Goal: Check status

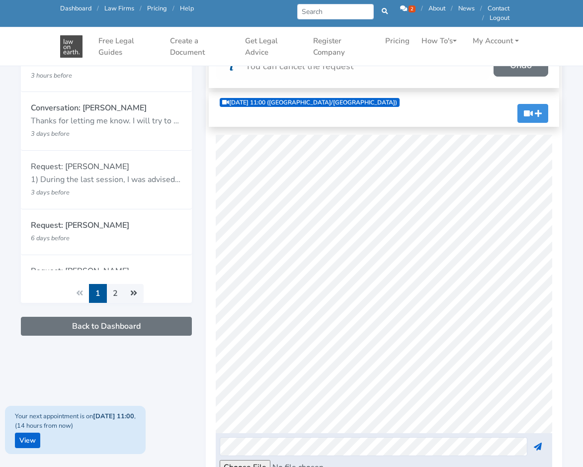
drag, startPoint x: 175, startPoint y: 449, endPoint x: 195, endPoint y: 433, distance: 25.1
click at [175, 449] on div "Request: [PERSON_NAME] 3 hours before" at bounding box center [106, 253] width 185 height 493
click at [531, 453] on div at bounding box center [384, 446] width 342 height 19
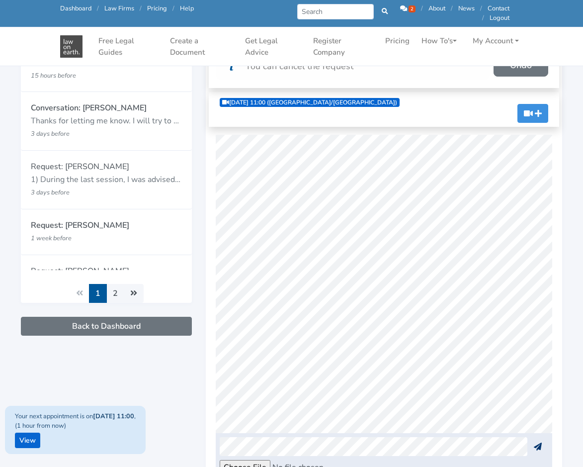
click at [530, 444] on div at bounding box center [384, 446] width 342 height 19
click at [542, 446] on button at bounding box center [537, 446] width 21 height 19
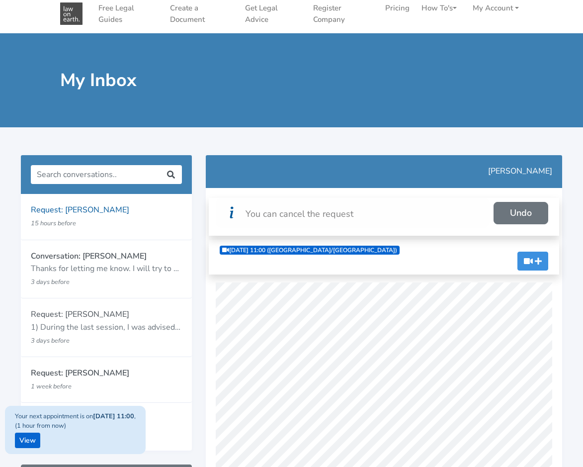
scroll to position [0, 0]
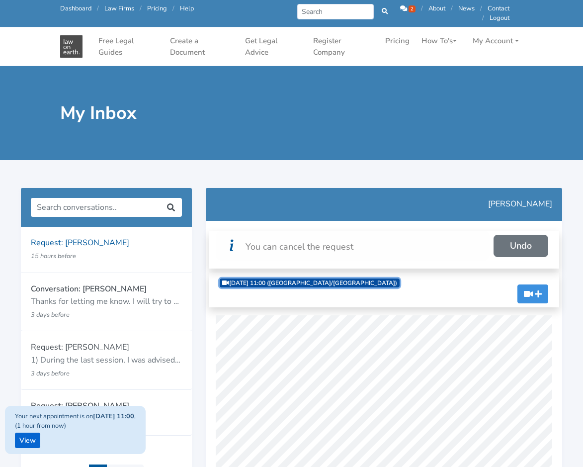
click at [279, 281] on link "[DATE] 11:00 ([GEOGRAPHIC_DATA]/[GEOGRAPHIC_DATA])" at bounding box center [310, 282] width 180 height 9
